Goal: Navigation & Orientation: Go to known website

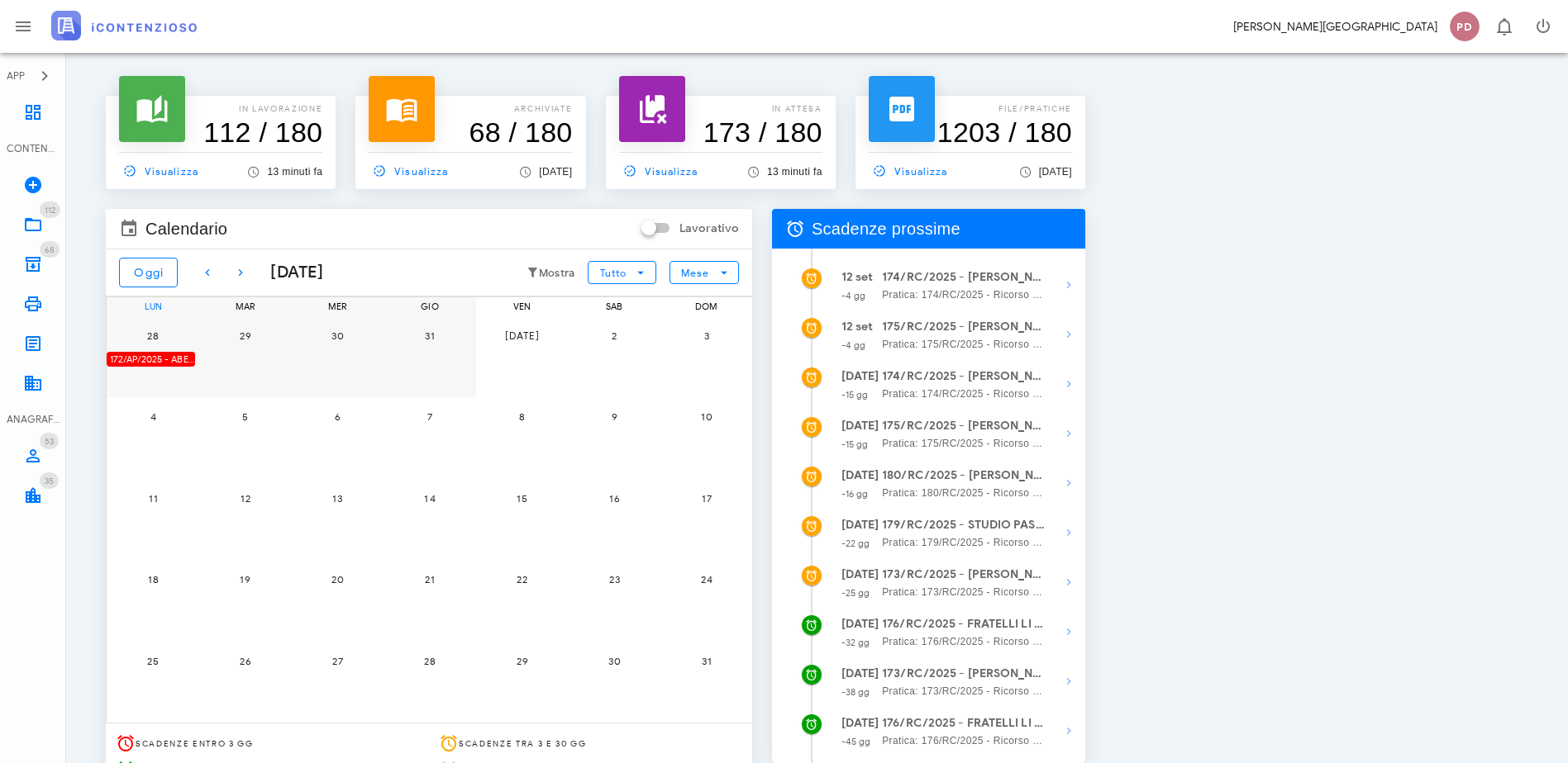
click at [207, 31] on div "[PERSON_NAME] PD 0" at bounding box center [784, 26] width 1568 height 53
click at [167, 30] on img at bounding box center [124, 26] width 146 height 30
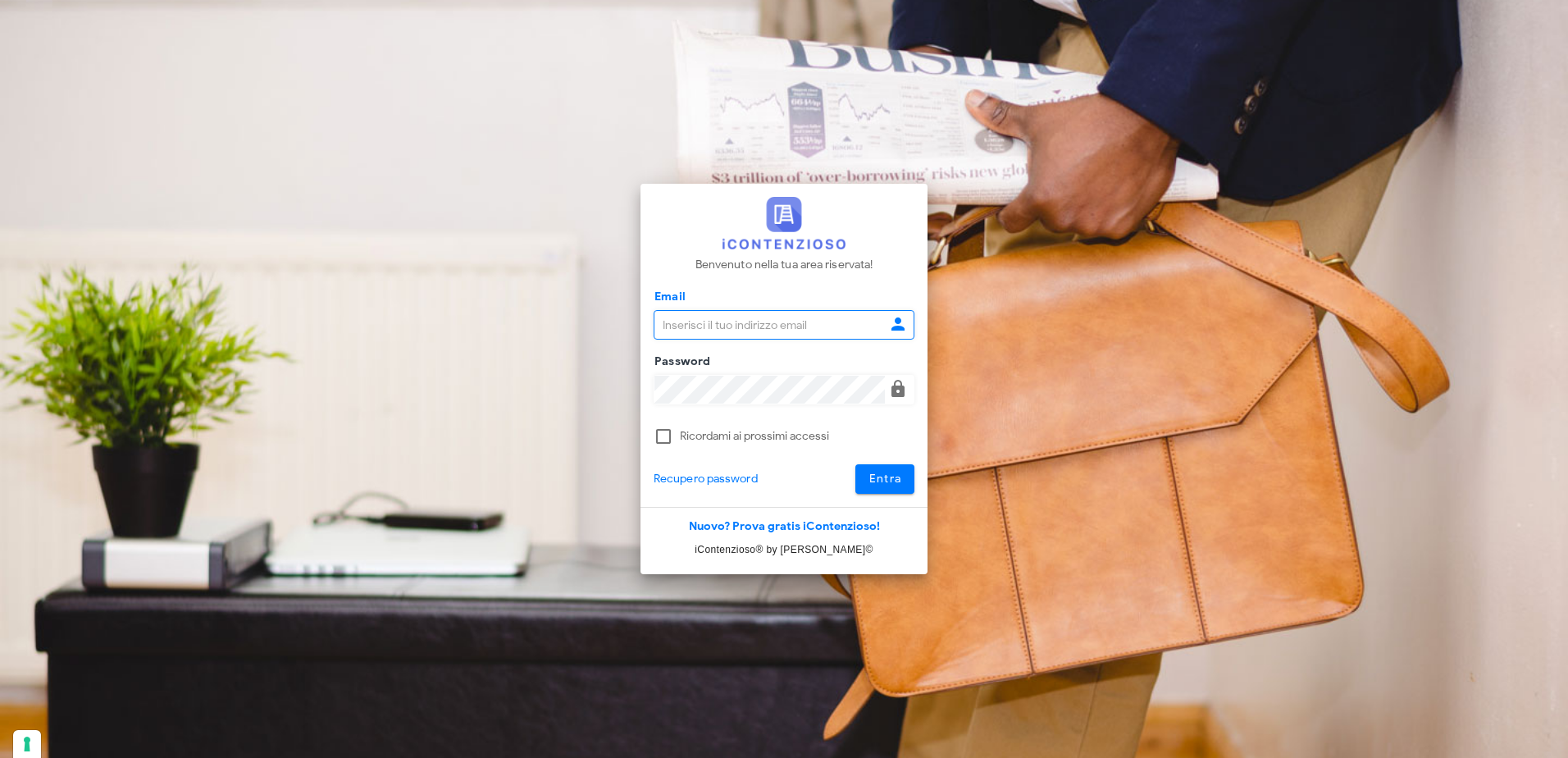
click at [679, 315] on input "Email" at bounding box center [769, 325] width 230 height 28
type input "[EMAIL_ADDRESS][DOMAIN_NAME]"
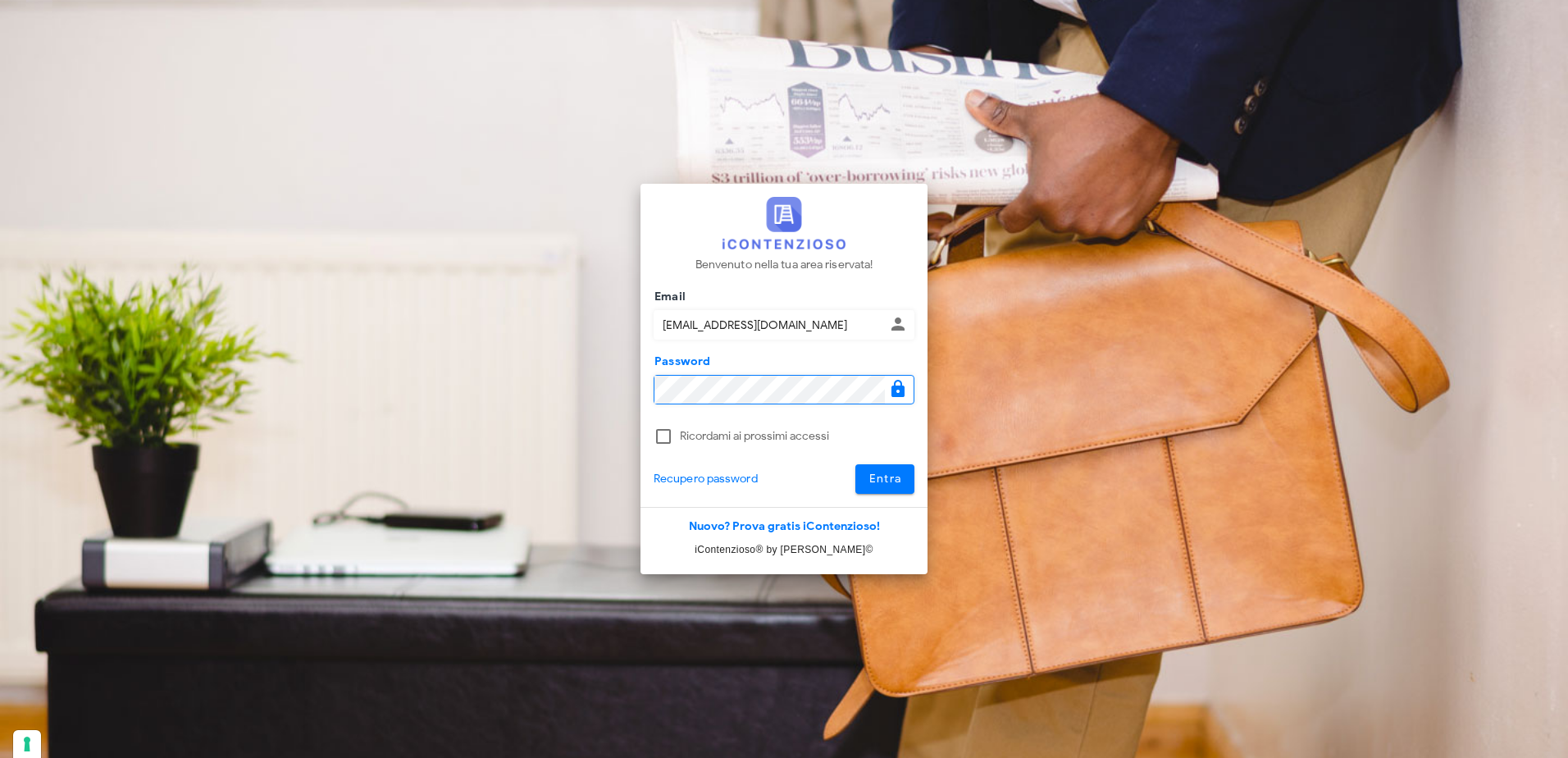
click at [856, 464] on button "Entra" at bounding box center [886, 479] width 60 height 30
